Goal: Task Accomplishment & Management: Manage account settings

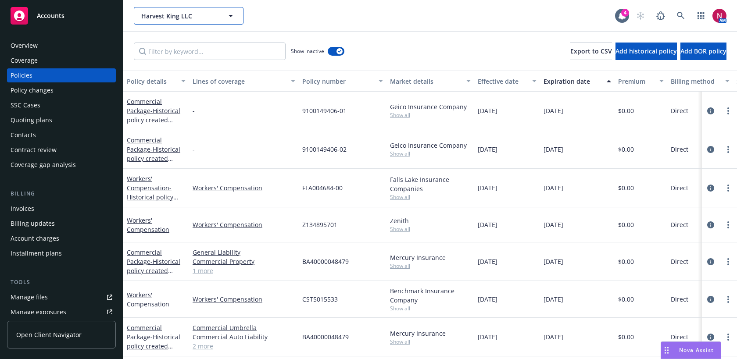
click at [183, 21] on button "Harvest King LLC" at bounding box center [189, 16] width 110 height 18
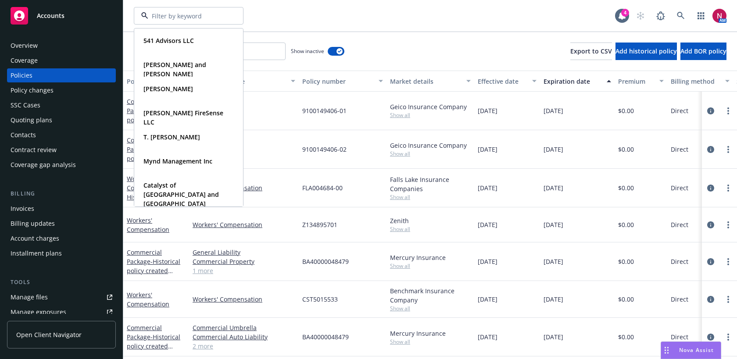
type input "b"
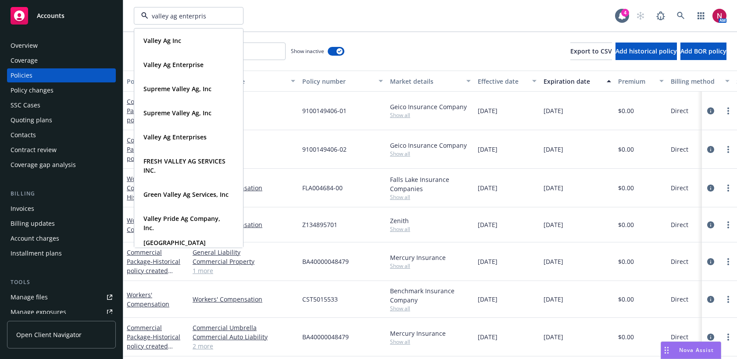
type input "valley ag enterprise"
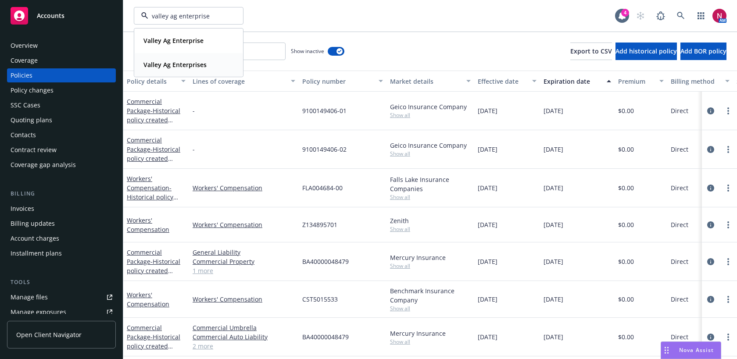
click at [187, 69] on div "Valley Ag Enterprises" at bounding box center [174, 64] width 68 height 13
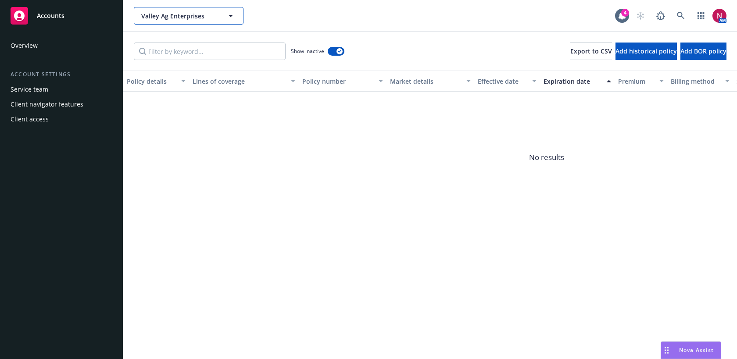
click at [203, 16] on span "Valley Ag Enterprises" at bounding box center [179, 15] width 76 height 9
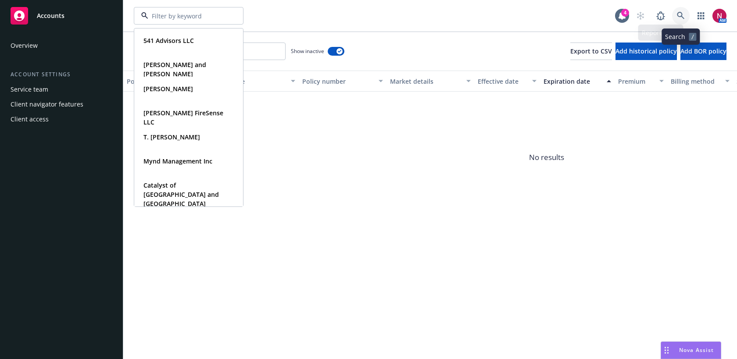
click at [680, 15] on icon at bounding box center [681, 16] width 8 height 8
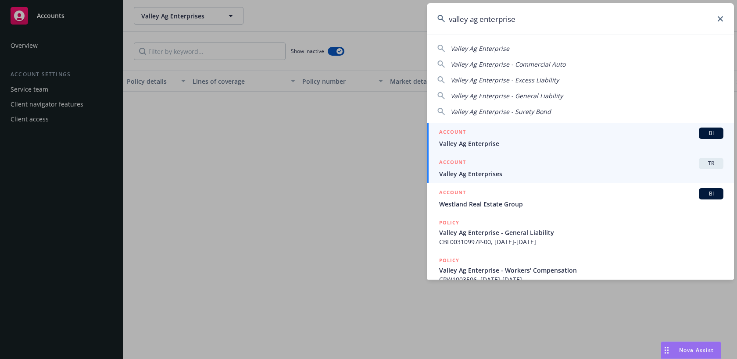
type input "valley ag enterprise"
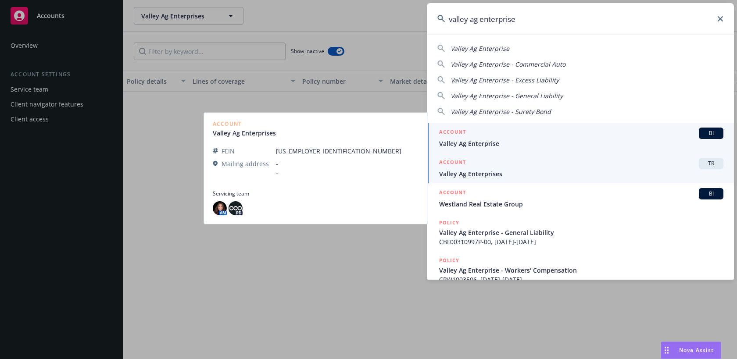
click at [553, 140] on span "Valley Ag Enterprise" at bounding box center [581, 143] width 284 height 9
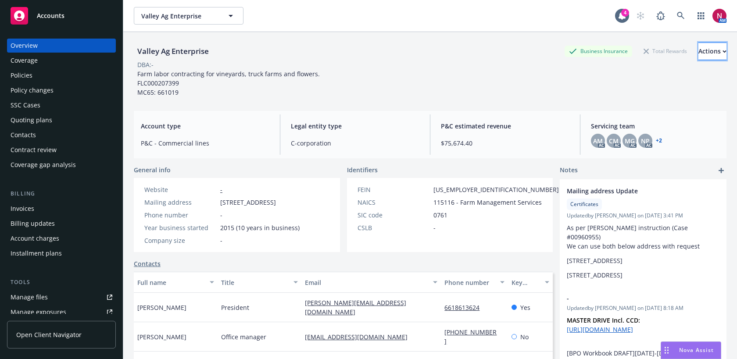
click at [698, 47] on div "Actions" at bounding box center [712, 51] width 28 height 17
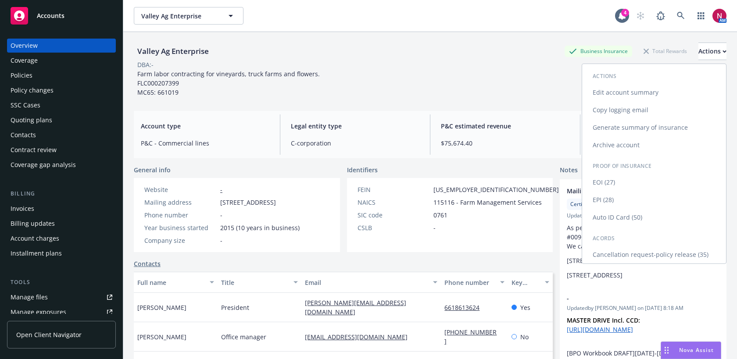
click at [640, 93] on link "Edit account summary" at bounding box center [654, 93] width 144 height 18
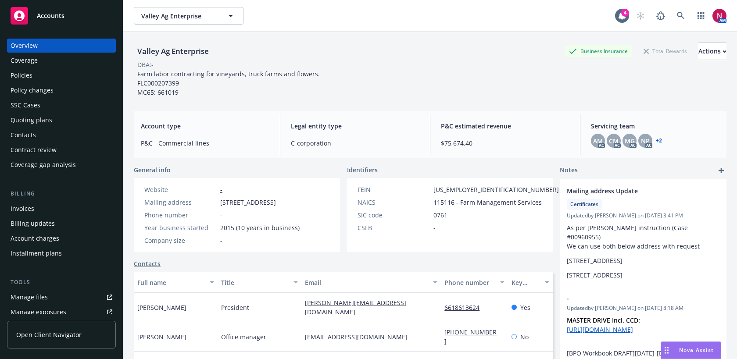
select select "US"
select select "C-corporation"
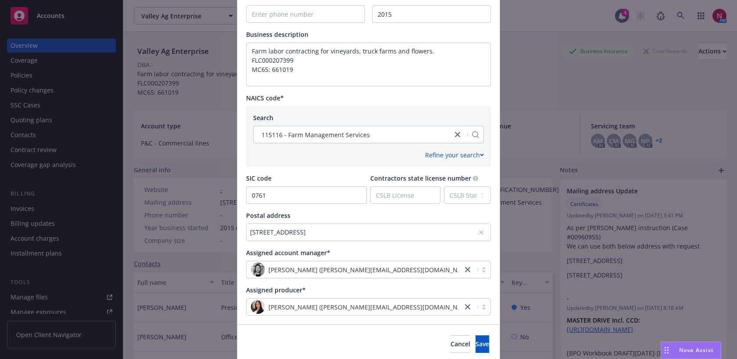
scroll to position [354, 0]
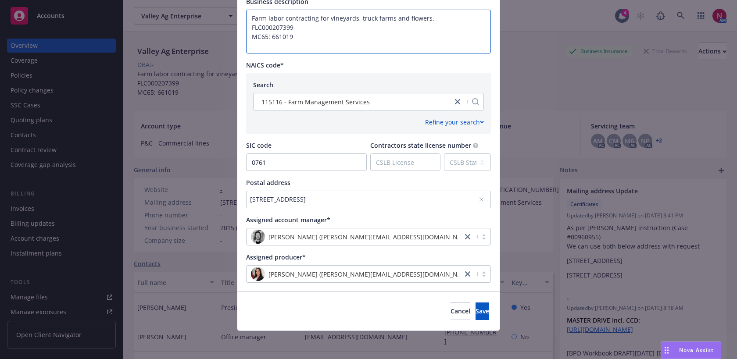
click at [300, 47] on textarea "Farm labor contracting for vineyards, truck farms and flowers. FLC000207399 MC6…" at bounding box center [368, 32] width 245 height 44
paste textarea "USDOT #4419439"
click at [277, 47] on textarea "Farm labor contracting for vineyards, truck farms and flowers. FLC000207399 MC6…" at bounding box center [368, 32] width 245 height 44
type textarea "Farm labor contracting for vineyards, truck farms and flowers. FLC000207399 MC6…"
click at [475, 315] on span "Save" at bounding box center [482, 311] width 14 height 8
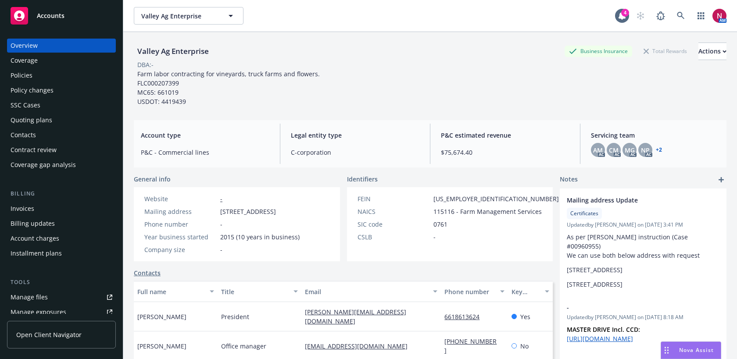
click at [34, 74] on div "Policies" at bounding box center [62, 75] width 102 height 14
